Goal: Find specific page/section: Find specific page/section

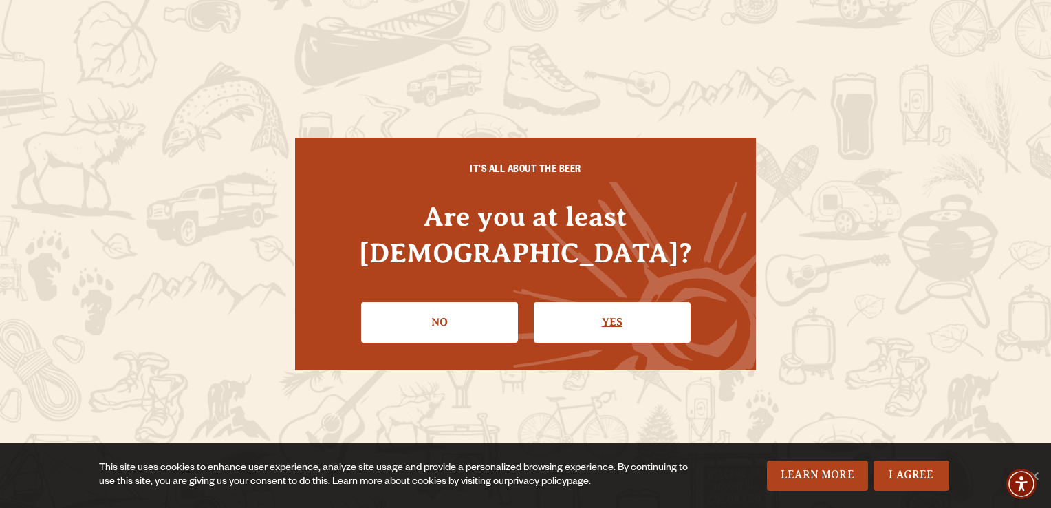
click at [647, 303] on link "Yes" at bounding box center [612, 322] width 157 height 40
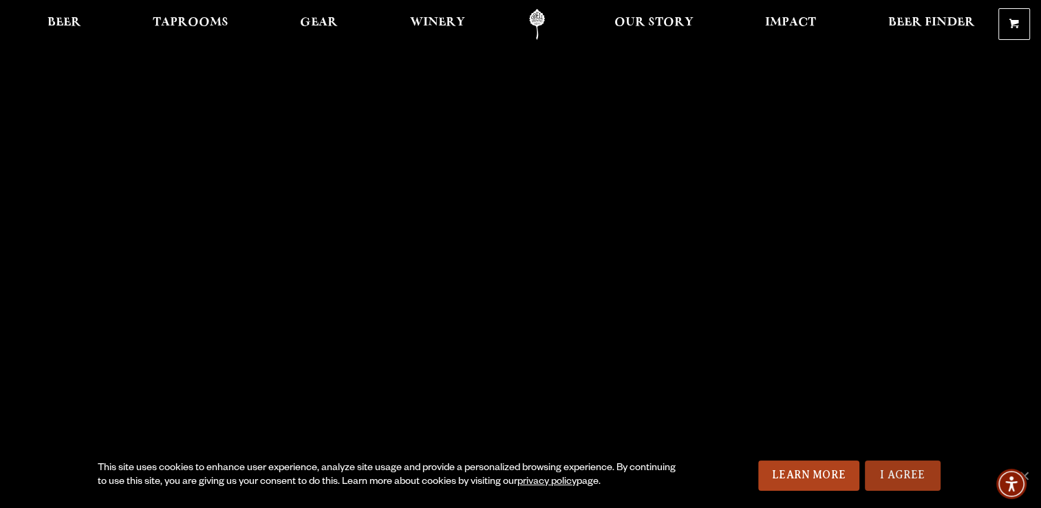
click at [881, 480] on link "I Agree" at bounding box center [903, 475] width 76 height 30
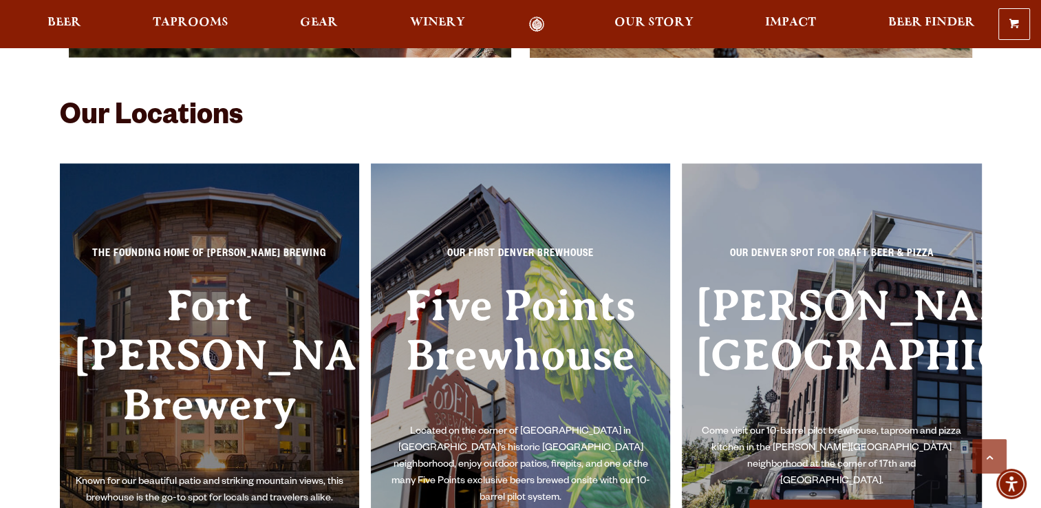
scroll to position [2895, 0]
click at [267, 280] on h3 "Fort [PERSON_NAME] Brewery" at bounding box center [210, 376] width 272 height 193
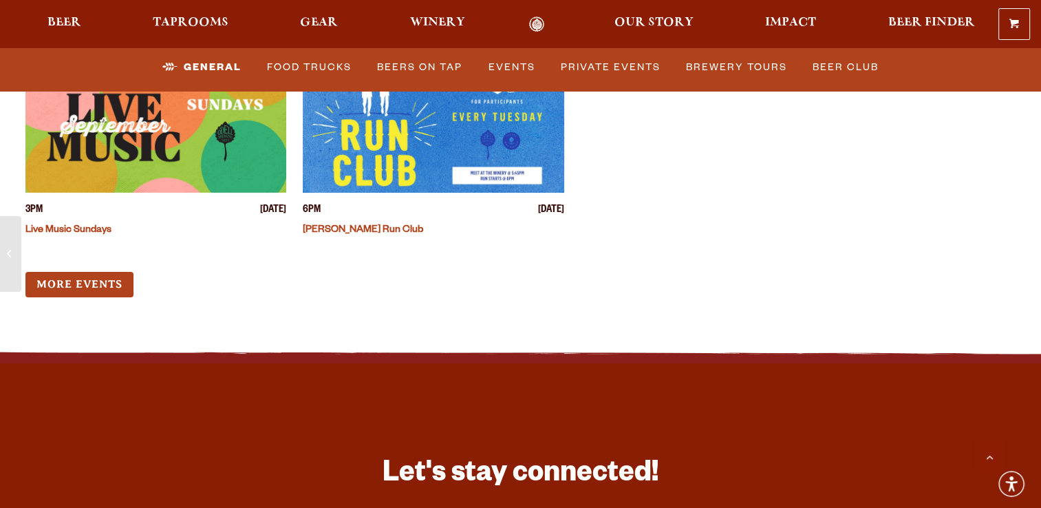
scroll to position [5460, 0]
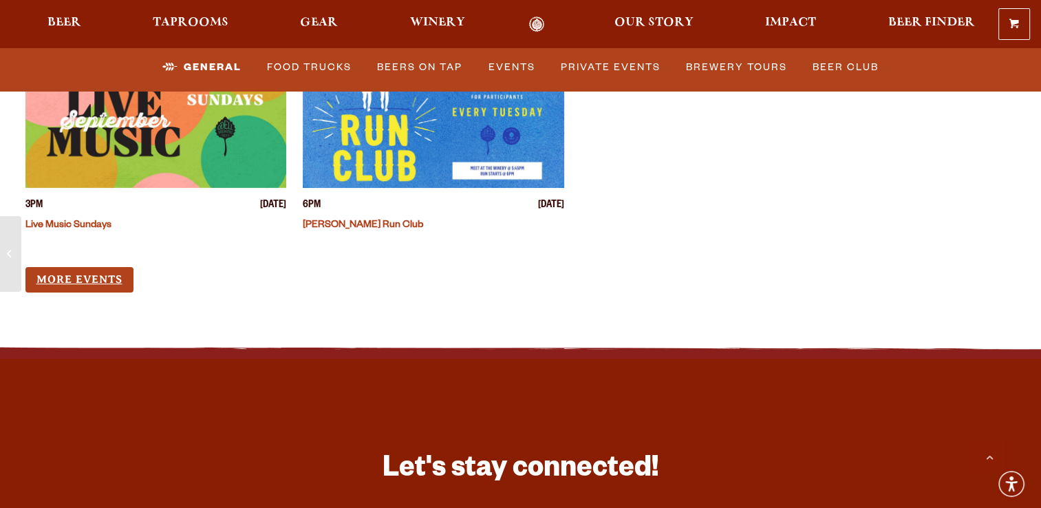
click at [116, 267] on link "More Events" at bounding box center [79, 279] width 108 height 25
